Goal: Information Seeking & Learning: Learn about a topic

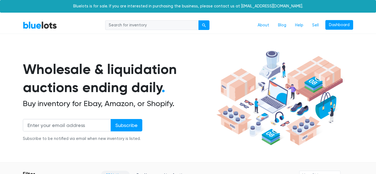
scroll to position [2090, 0]
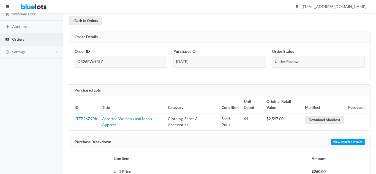
scroll to position [36, 0]
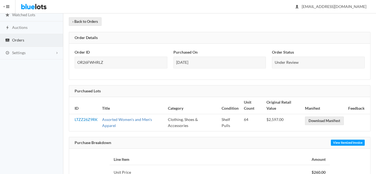
click at [128, 120] on link "Assorted Women's and Men's Apparel" at bounding box center [127, 122] width 50 height 11
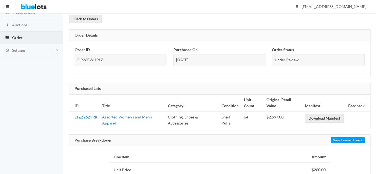
scroll to position [39, 0]
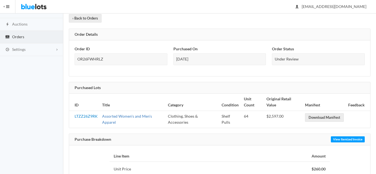
click at [126, 117] on link "Assorted Women's and Men's Apparel" at bounding box center [127, 119] width 50 height 11
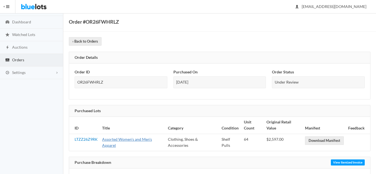
scroll to position [0, 0]
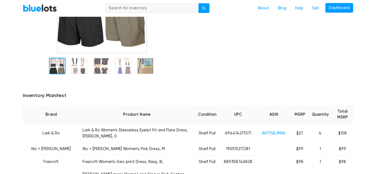
scroll to position [136, 0]
click at [275, 131] on link "B017S8JMAK" at bounding box center [273, 133] width 23 height 5
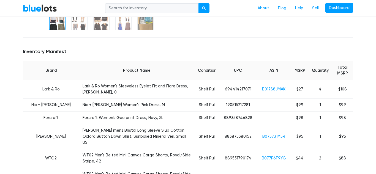
scroll to position [181, 0]
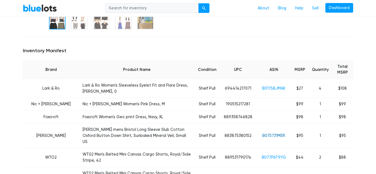
click at [275, 134] on link "B075731M5R" at bounding box center [274, 136] width 23 height 5
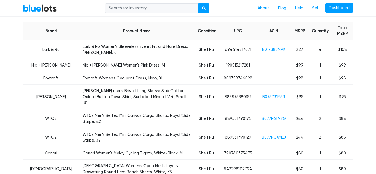
scroll to position [220, 0]
click at [269, 116] on link "B077P6T9YG" at bounding box center [274, 118] width 24 height 5
click at [273, 116] on link "B077P6T9YG" at bounding box center [274, 118] width 24 height 5
click at [275, 135] on link "B077PCXMLJ" at bounding box center [274, 137] width 24 height 5
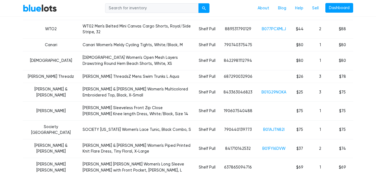
scroll to position [329, 0]
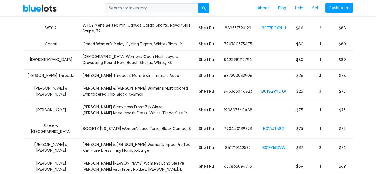
click at [269, 89] on link "B01G29NOKA" at bounding box center [274, 91] width 25 height 5
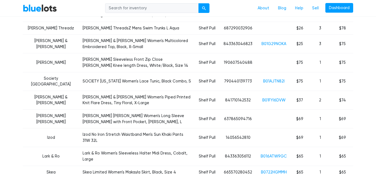
scroll to position [351, 0]
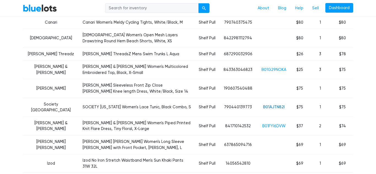
click at [276, 105] on link "B01AJTN82I" at bounding box center [273, 107] width 21 height 5
click at [278, 124] on link "B01FYI6DVW" at bounding box center [274, 126] width 23 height 5
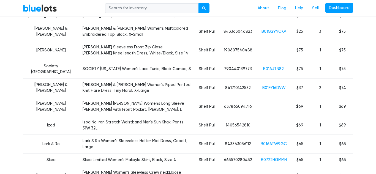
scroll to position [389, 0]
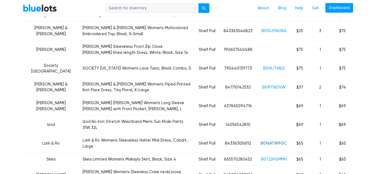
click at [276, 141] on link "B016ATW9GC" at bounding box center [274, 143] width 26 height 5
click at [280, 157] on link "B0722HGMMH" at bounding box center [274, 159] width 26 height 5
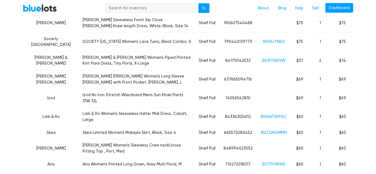
scroll to position [417, 0]
click at [278, 162] on link "B0711YHKWS" at bounding box center [273, 164] width 23 height 5
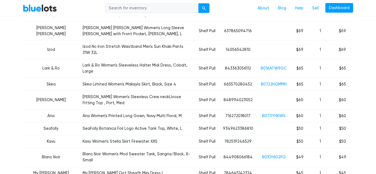
scroll to position [466, 0]
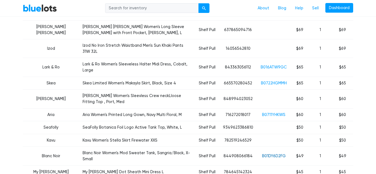
click at [278, 154] on link "B01DY6D2FG" at bounding box center [274, 156] width 24 height 5
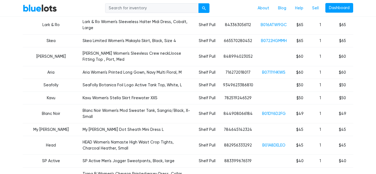
scroll to position [508, 0]
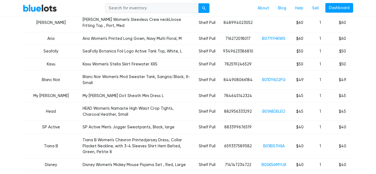
scroll to position [544, 0]
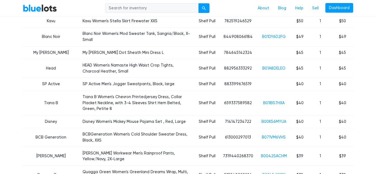
scroll to position [586, 0]
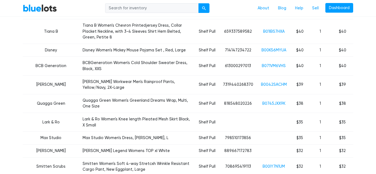
scroll to position [655, 0]
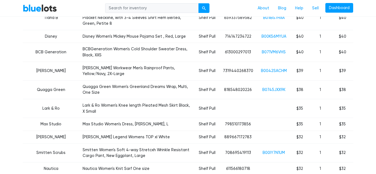
scroll to position [672, 0]
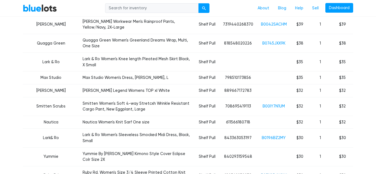
scroll to position [718, 0]
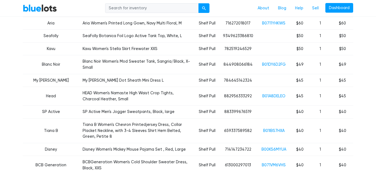
scroll to position [558, 0]
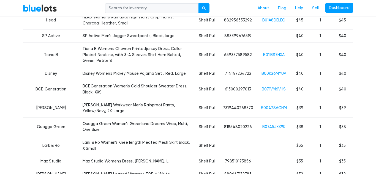
scroll to position [634, 0]
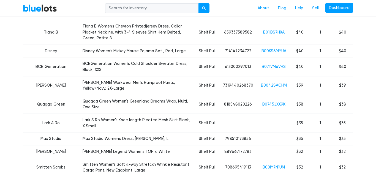
scroll to position [659, 0]
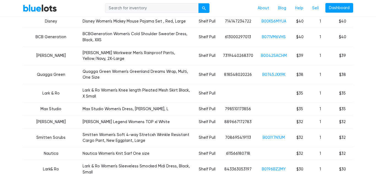
scroll to position [687, 0]
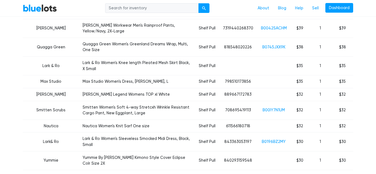
scroll to position [714, 0]
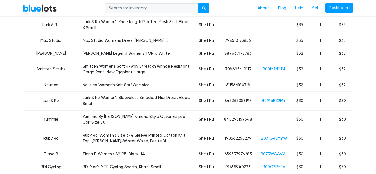
scroll to position [756, 0]
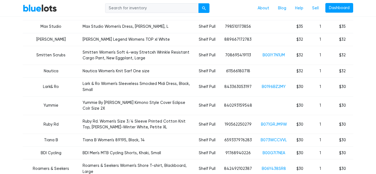
scroll to position [769, 0]
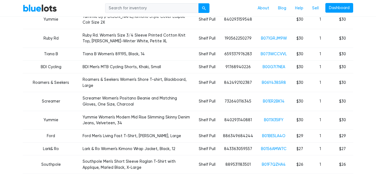
scroll to position [855, 0]
click at [281, 162] on link "B01F7QZHA4" at bounding box center [274, 164] width 24 height 5
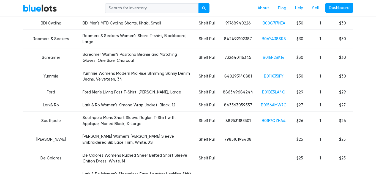
scroll to position [899, 0]
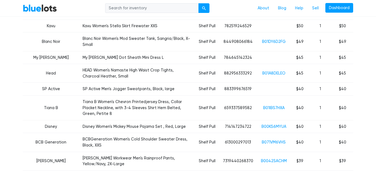
scroll to position [486, 0]
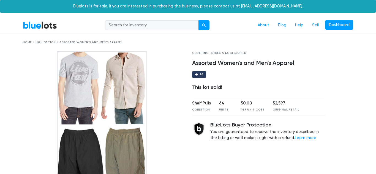
scroll to position [51, 0]
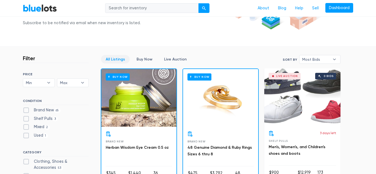
scroll to position [115, 0]
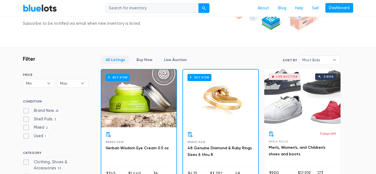
click at [306, 98] on div "Live Auction 0 bids" at bounding box center [303, 98] width 76 height 58
click at [340, 7] on link "Dashboard" at bounding box center [340, 8] width 28 height 10
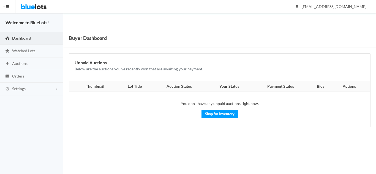
click at [23, 38] on span "Dashboard" at bounding box center [21, 38] width 19 height 5
click at [20, 77] on span "Orders" at bounding box center [18, 76] width 12 height 5
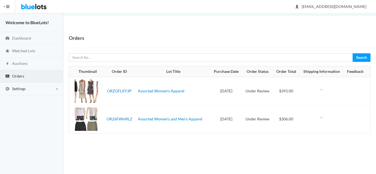
click at [23, 91] on link "Settings" at bounding box center [31, 89] width 63 height 13
